Goal: Task Accomplishment & Management: Use online tool/utility

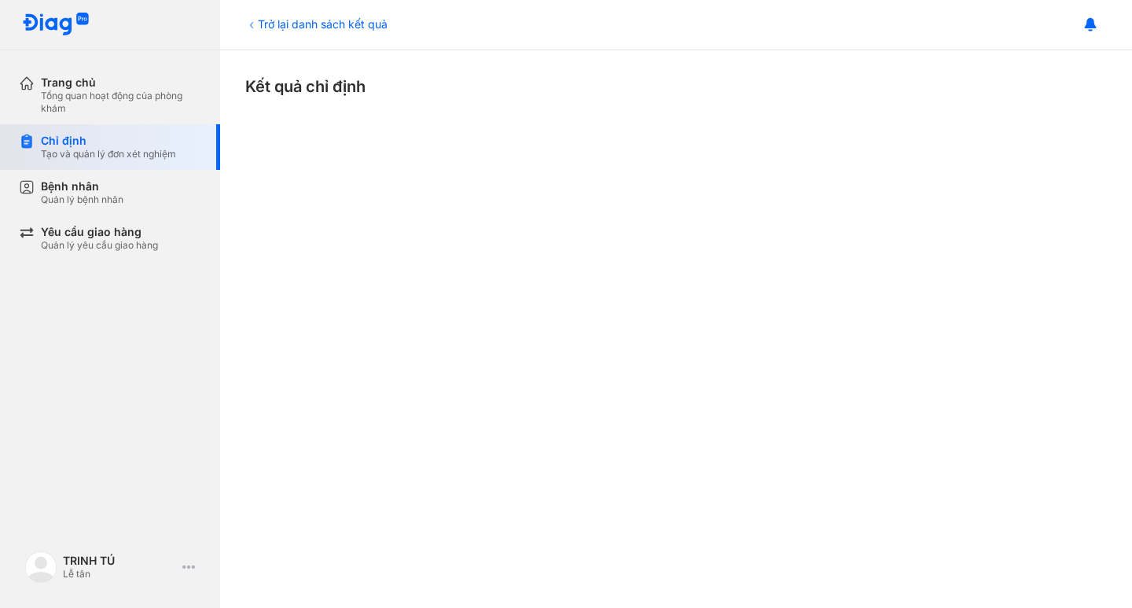
click at [135, 154] on div "Tạo và quản lý đơn xét nghiệm" at bounding box center [108, 154] width 135 height 13
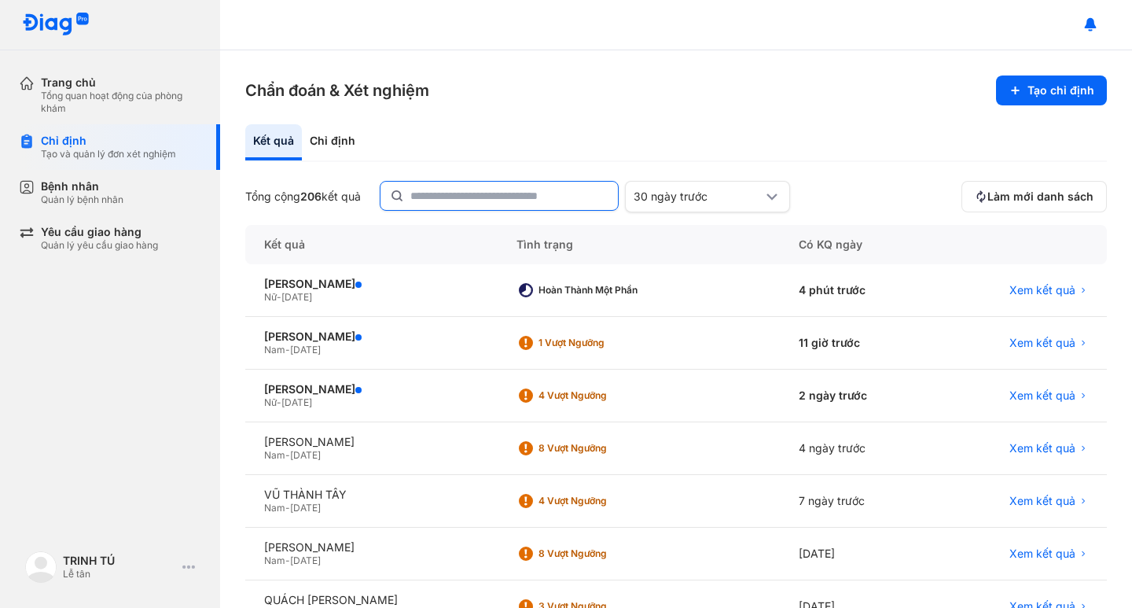
click at [526, 198] on input "text" at bounding box center [510, 196] width 198 height 28
type input "*"
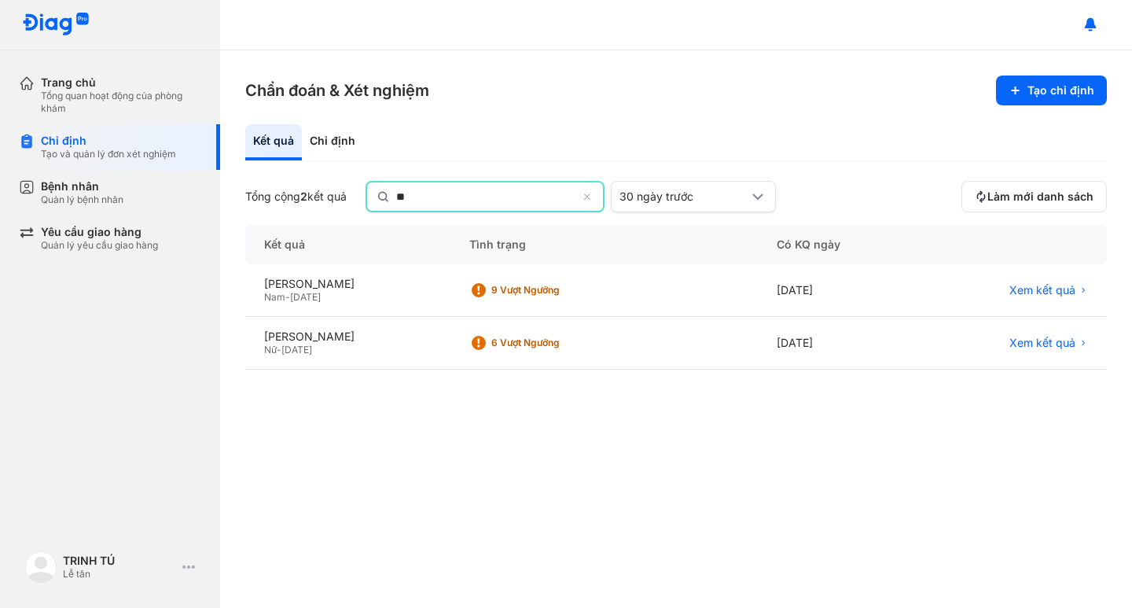
type input "*"
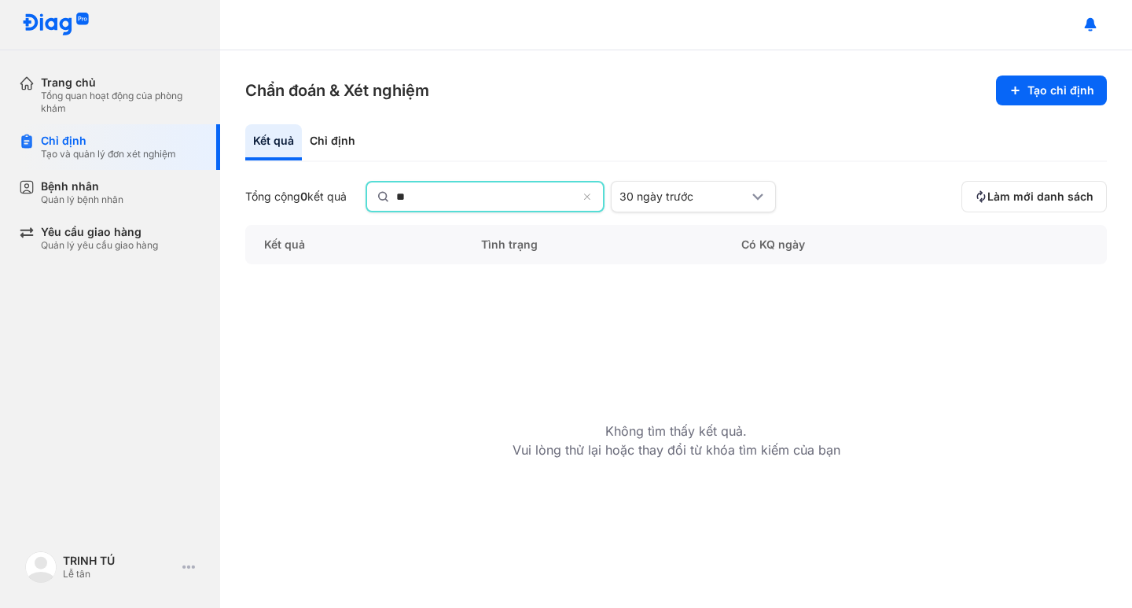
type input "*"
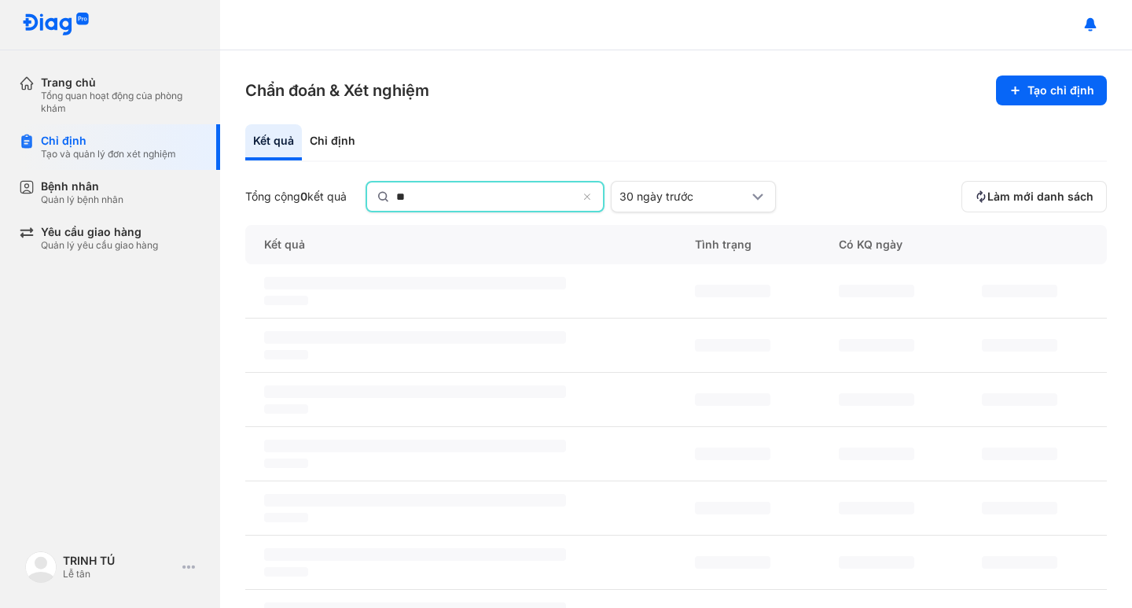
type input "*"
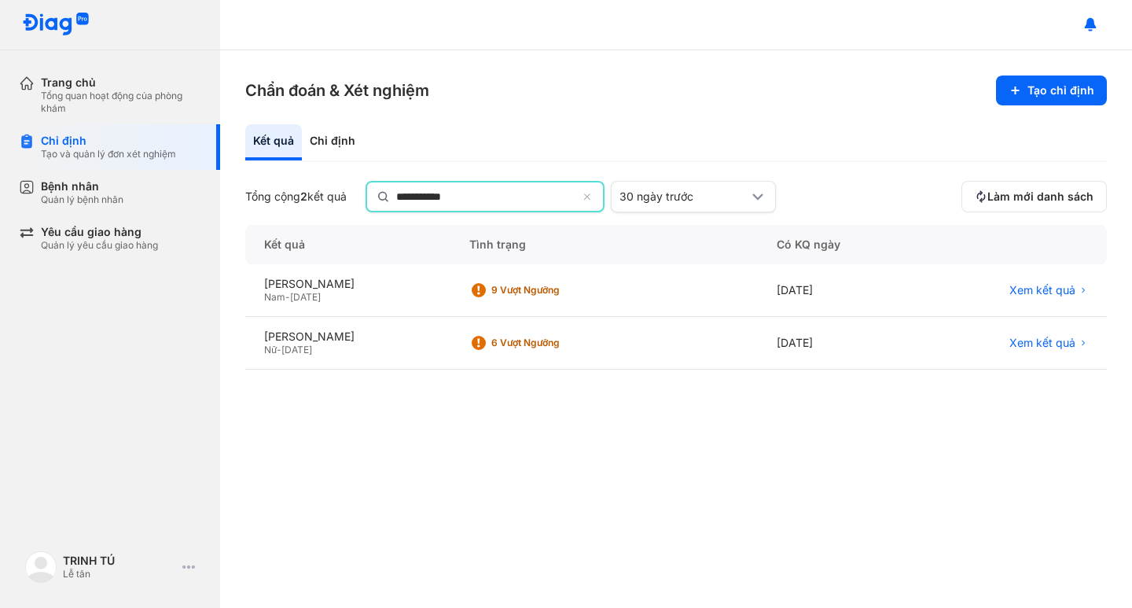
type input "**********"
